Goal: Check status: Check status

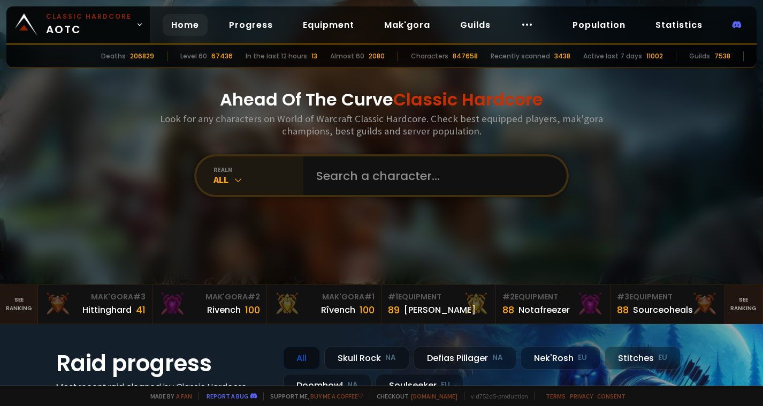
click at [226, 185] on div "All" at bounding box center [259, 179] width 90 height 12
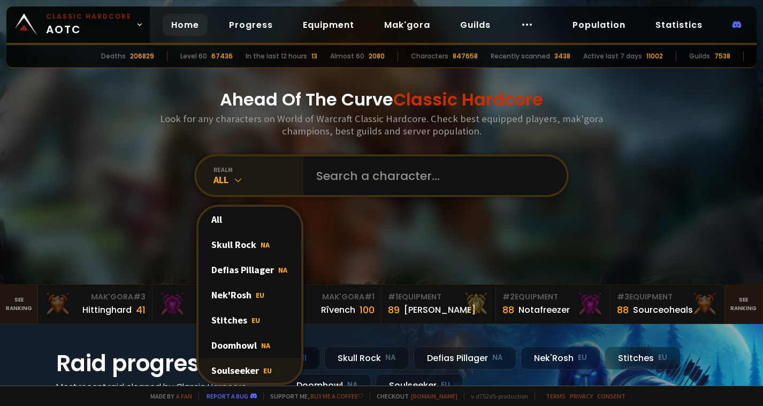
click at [234, 368] on div "Soulseeker EU" at bounding box center [250, 370] width 103 height 25
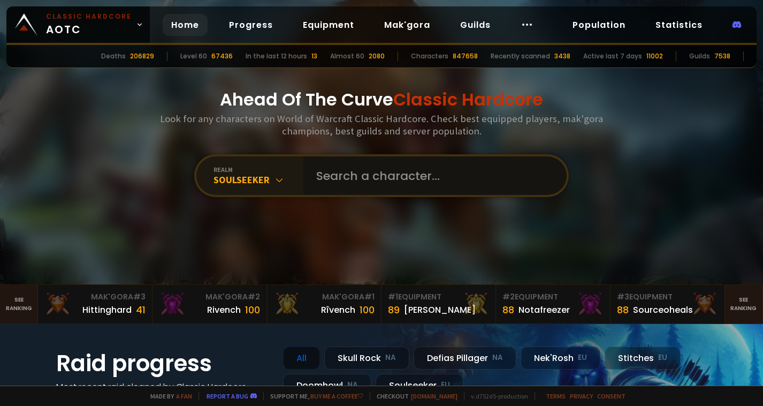
click at [386, 186] on input "text" at bounding box center [432, 175] width 244 height 39
type input "bææbu"
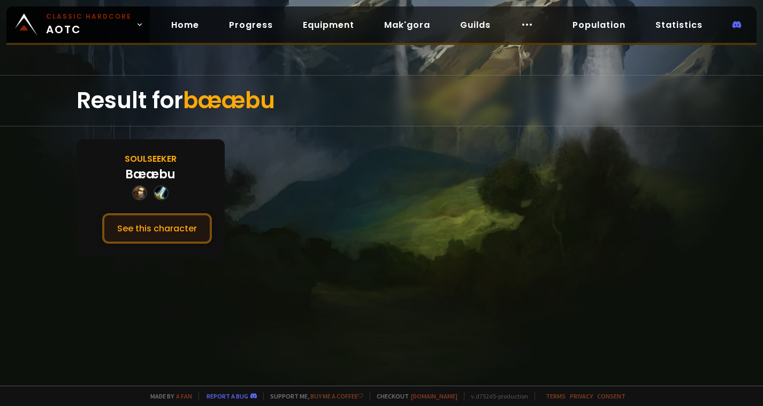
click at [148, 227] on button "See this character" at bounding box center [157, 228] width 110 height 31
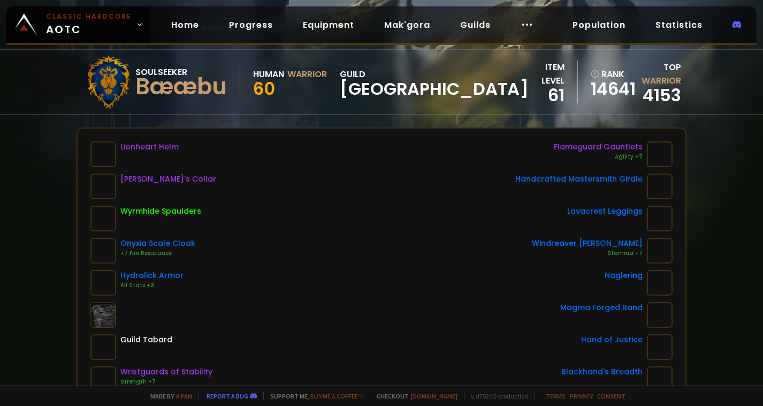
scroll to position [56, 0]
